Goal: Check status

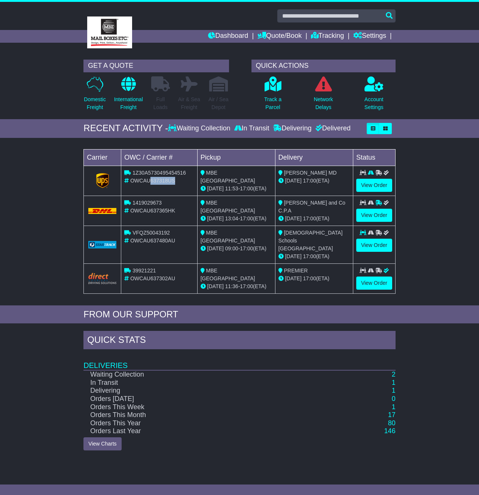
drag, startPoint x: 179, startPoint y: 181, endPoint x: 149, endPoint y: 181, distance: 30.0
click at [149, 181] on div "OWCAU637318US" at bounding box center [159, 181] width 70 height 8
click at [392, 370] on link "2" at bounding box center [394, 373] width 4 height 7
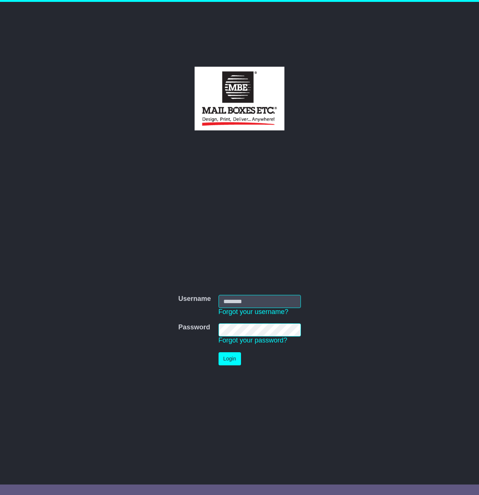
type input "**********"
click at [237, 364] on button "Login" at bounding box center [230, 358] width 22 height 13
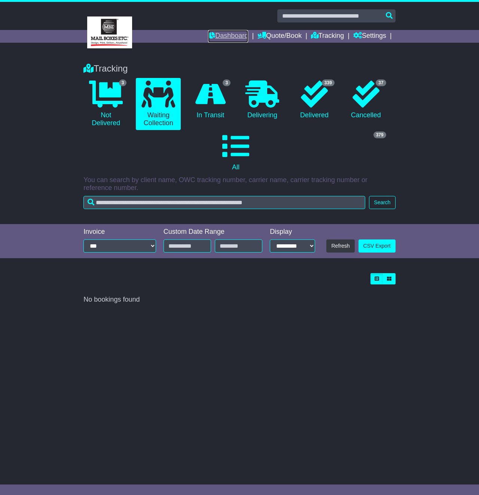
click at [222, 34] on link "Dashboard" at bounding box center [228, 36] width 40 height 13
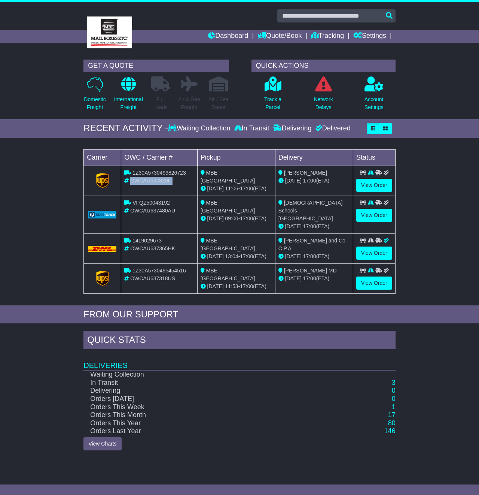
drag, startPoint x: 131, startPoint y: 179, endPoint x: 180, endPoint y: 179, distance: 49.0
click at [180, 179] on div "OWCAU637820IT" at bounding box center [159, 181] width 70 height 8
copy span "OWCAU637820IT"
